Goal: Task Accomplishment & Management: Complete application form

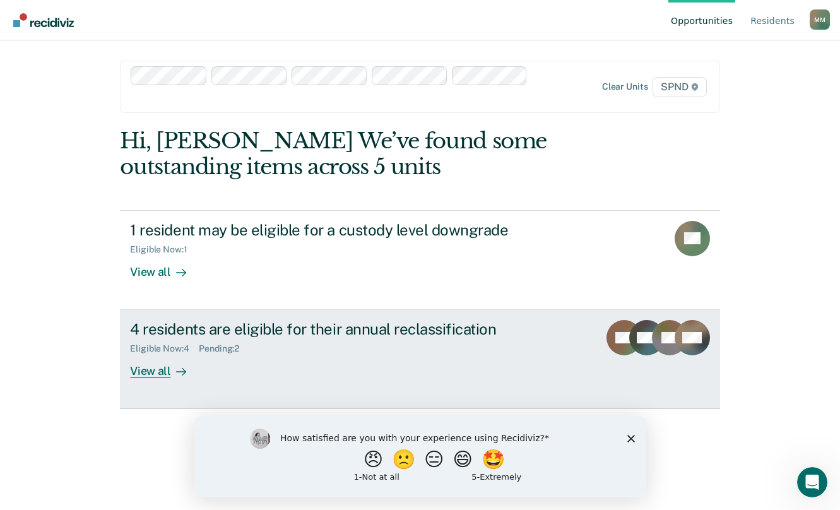
click at [150, 367] on div "View all" at bounding box center [165, 366] width 71 height 25
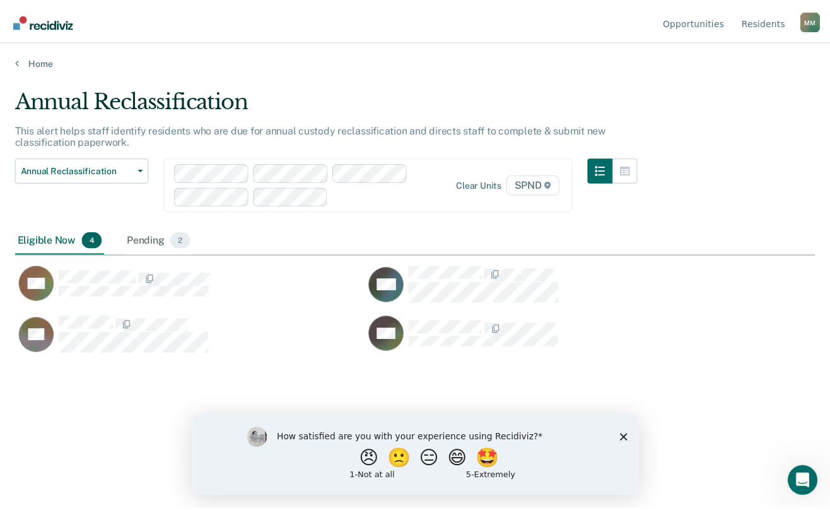
scroll to position [319, 800]
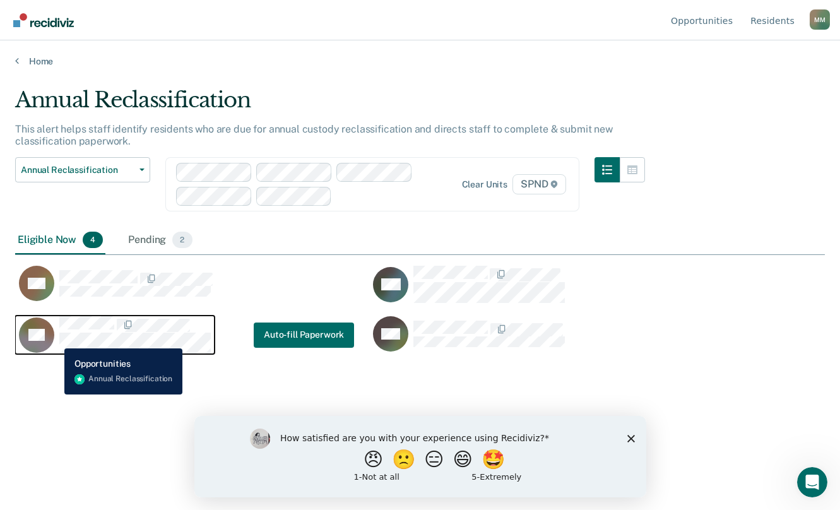
click at [55, 339] on div "BR" at bounding box center [115, 334] width 192 height 37
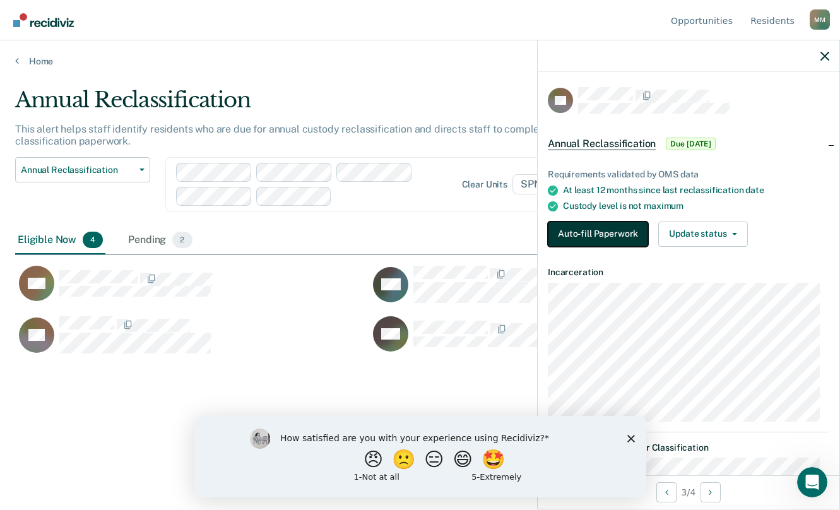
click at [594, 227] on button "Auto-fill Paperwork" at bounding box center [598, 233] width 100 height 25
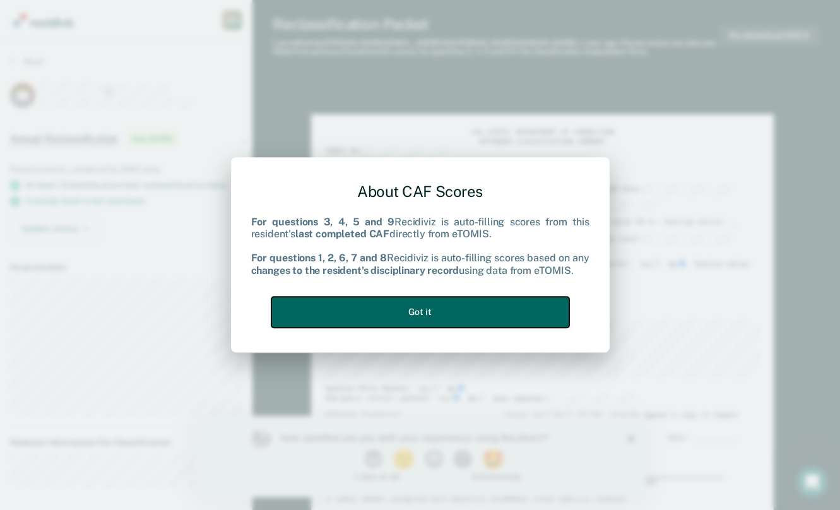
click at [447, 316] on button "Got it" at bounding box center [420, 312] width 298 height 31
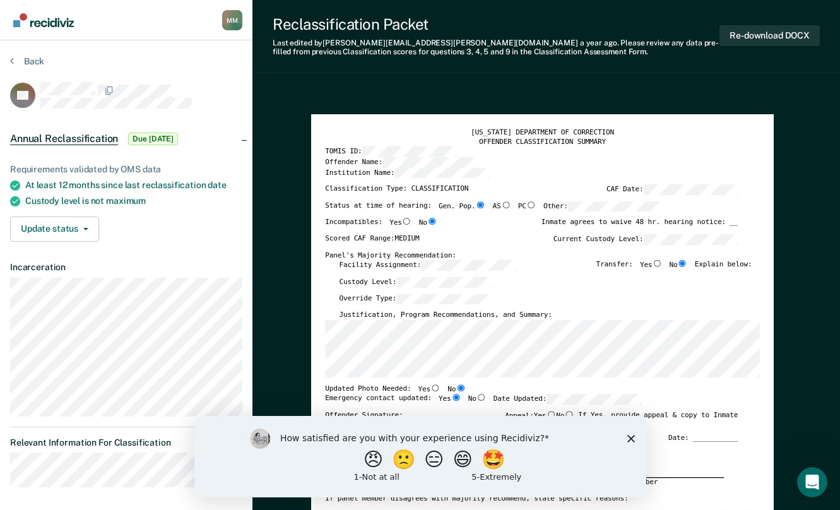
type textarea "x"
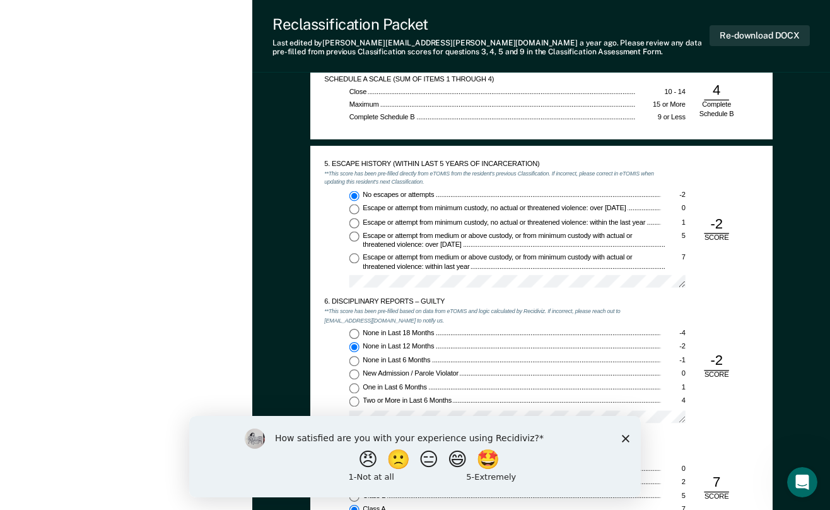
scroll to position [1199, 0]
drag, startPoint x: 623, startPoint y: 437, endPoint x: 812, endPoint y: 848, distance: 452.9
click at [623, 437] on icon "Close survey" at bounding box center [626, 438] width 8 height 8
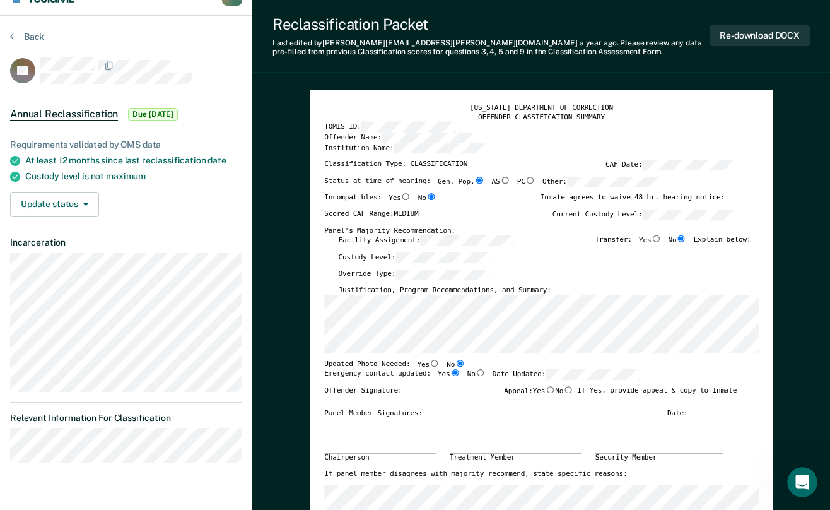
scroll to position [0, 0]
